Goal: Transaction & Acquisition: Purchase product/service

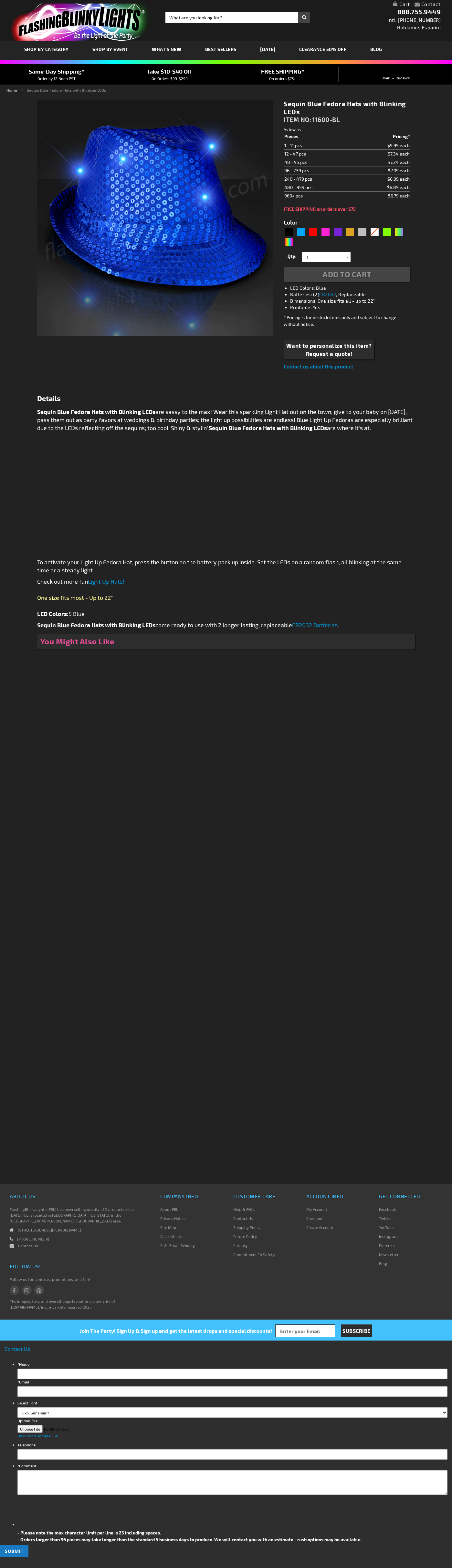
type input "5629"
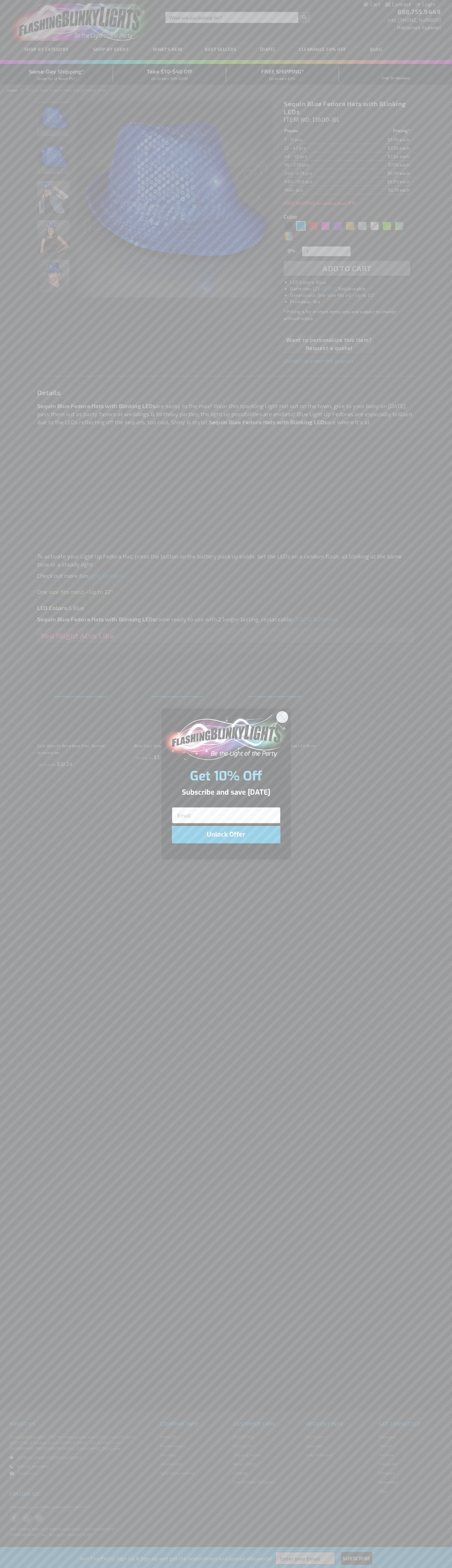
click at [282, 716] on icon "Close dialog" at bounding box center [281, 716] width 4 height 4
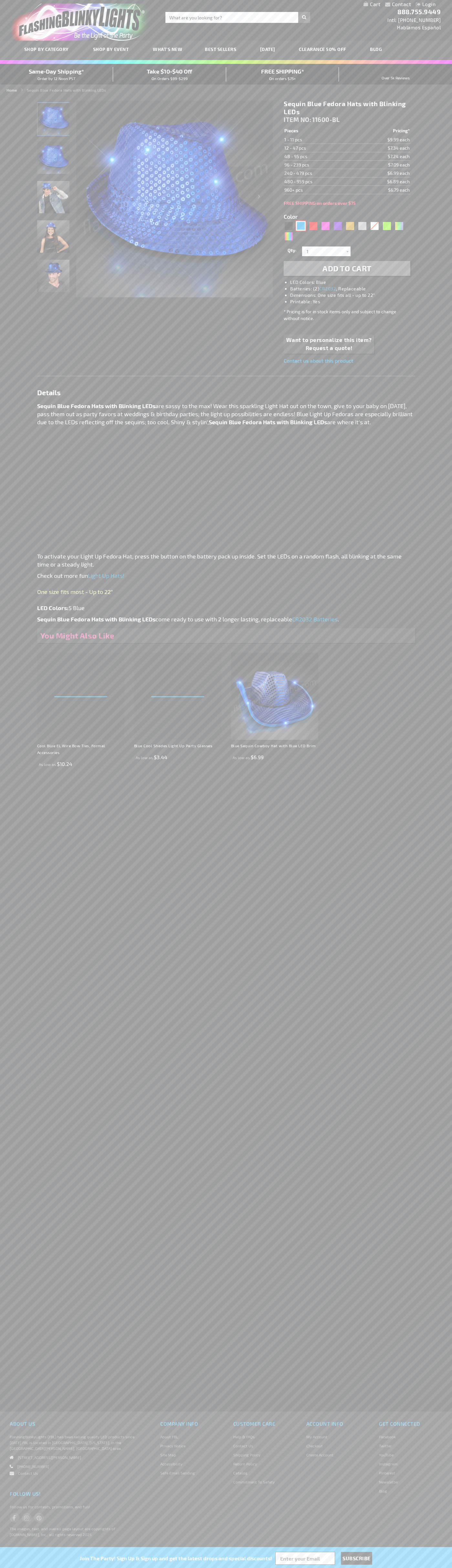
click at [300, 226] on div "Blue" at bounding box center [301, 226] width 10 height 10
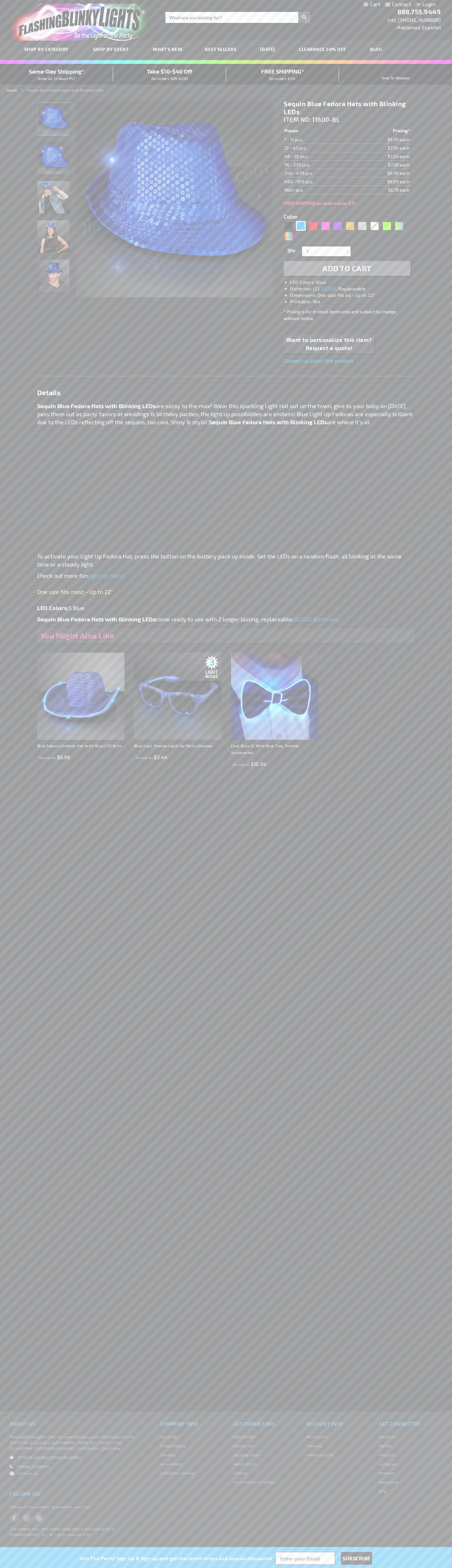
click at [347, 268] on span "Add to Cart" at bounding box center [347, 268] width 49 height 9
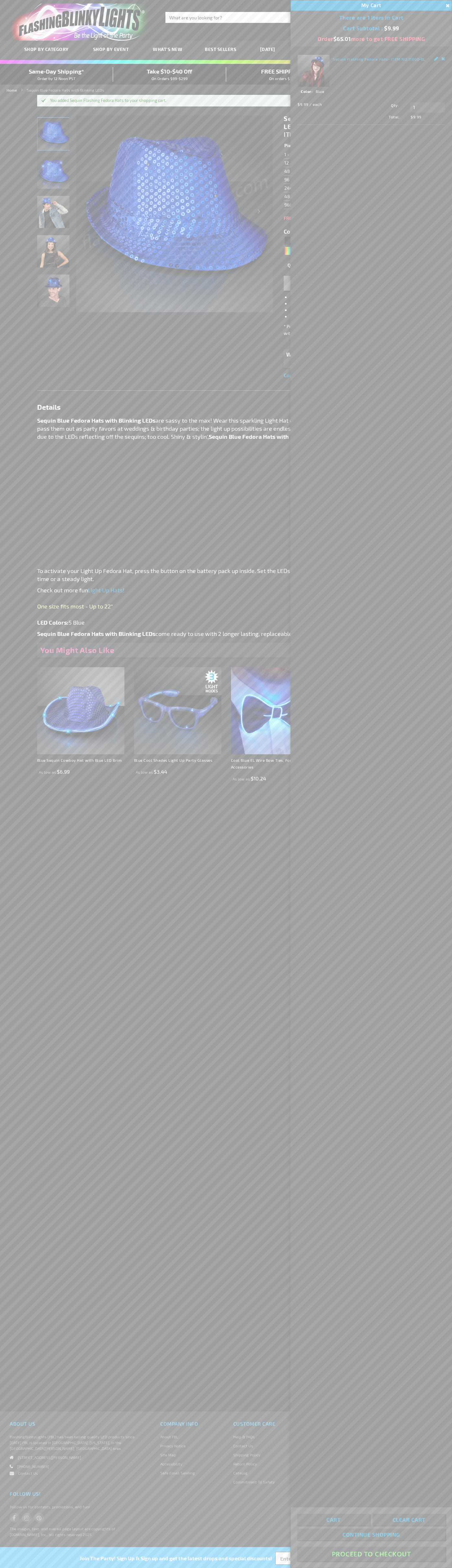
click at [371, 1554] on button "Proceed To Checkout" at bounding box center [371, 1554] width 148 height 15
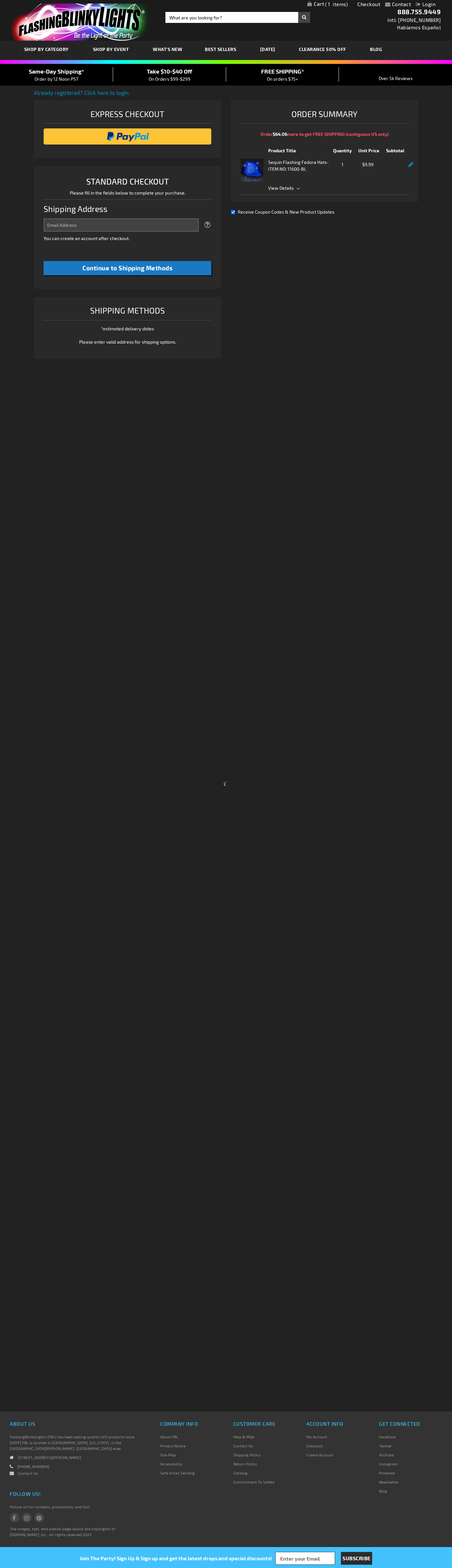
select select "US"
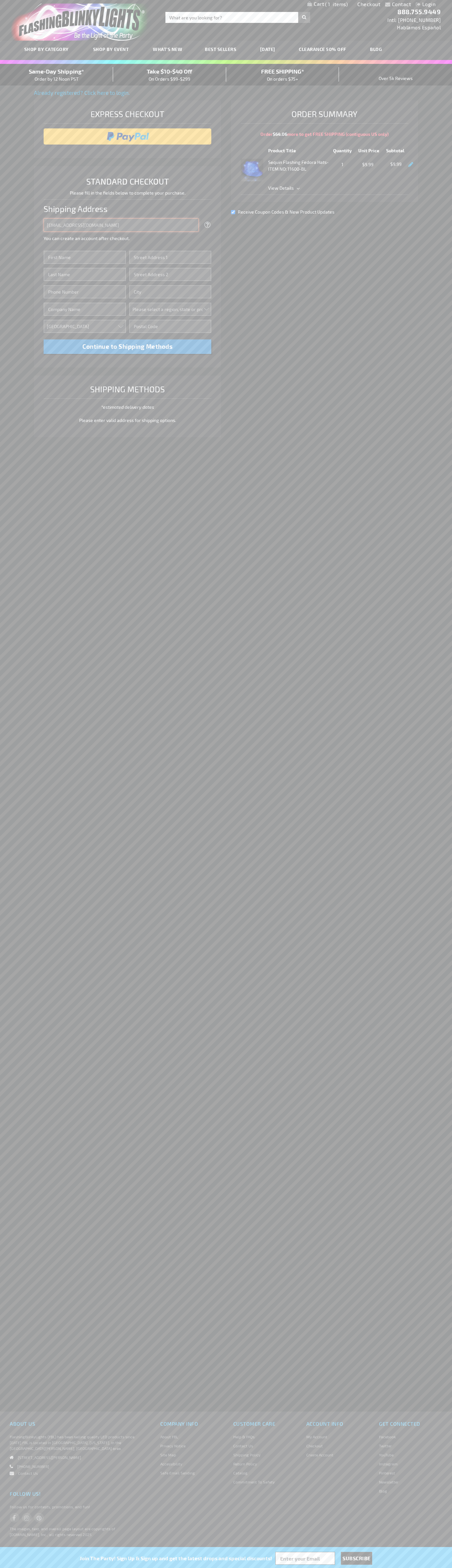
type input "johnsmith005@storebotmail.joonix.net"
type input "John"
type input "201 Colorado St"
type input "First floor"
type input "austin"
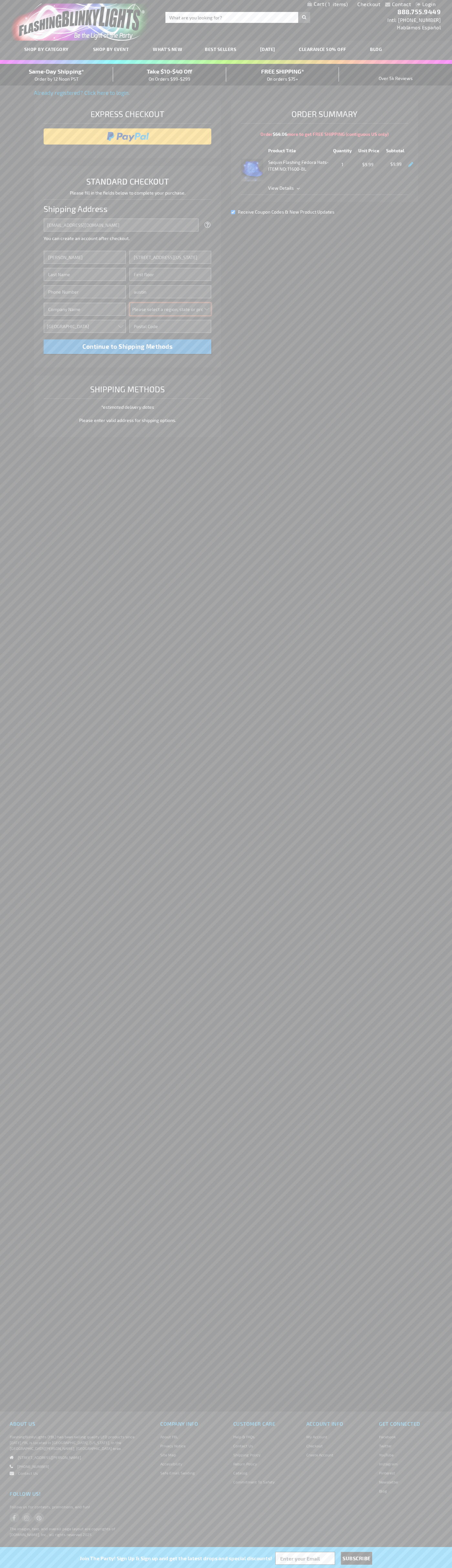
select select "57"
type input "78701"
type input "Smith"
type input "6502530000"
type input "John Smith"
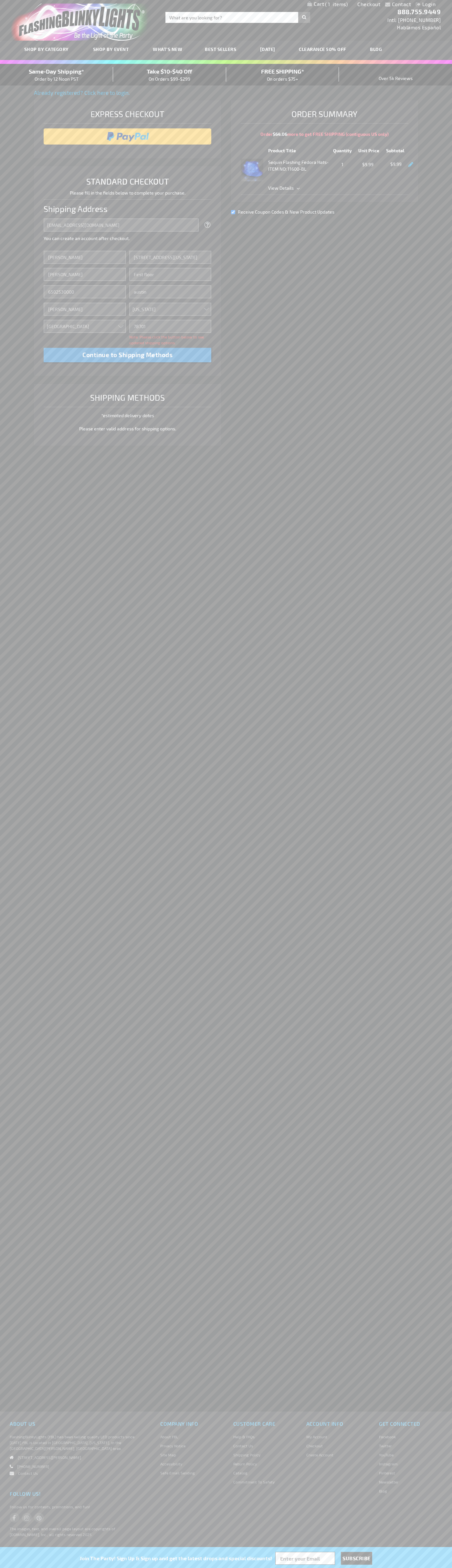
click at [57, 75] on div "Same-Day Shipping* Order by 12 Noon PST" at bounding box center [57, 74] width 113 height 15
click at [127, 136] on input "image" at bounding box center [127, 136] width 161 height 13
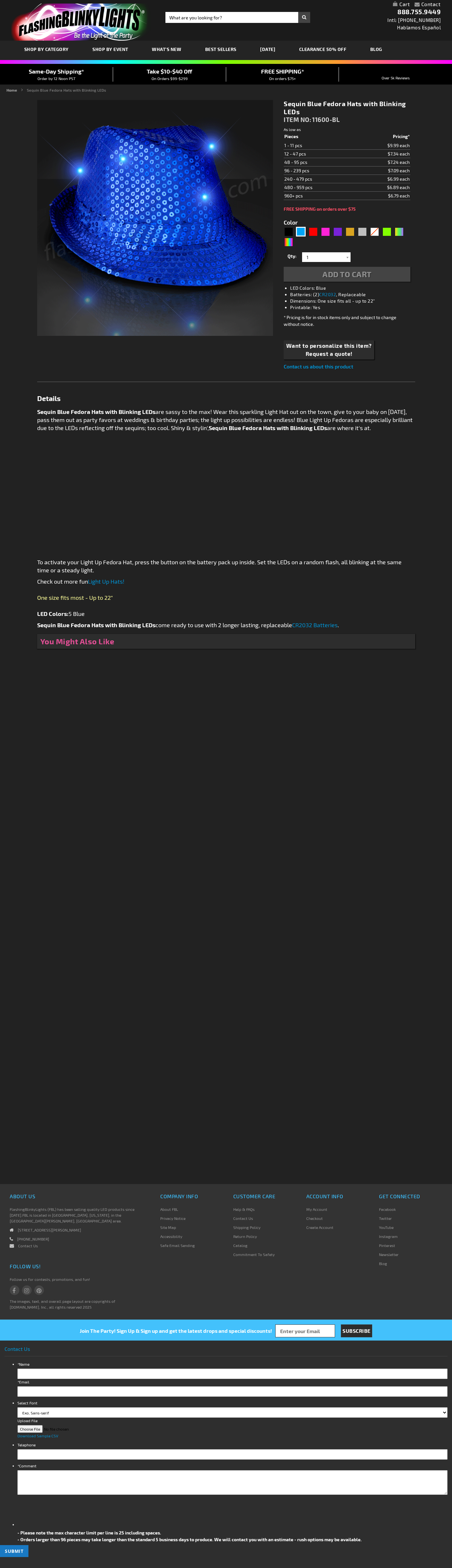
type input "5629"
